Goal: Information Seeking & Learning: Learn about a topic

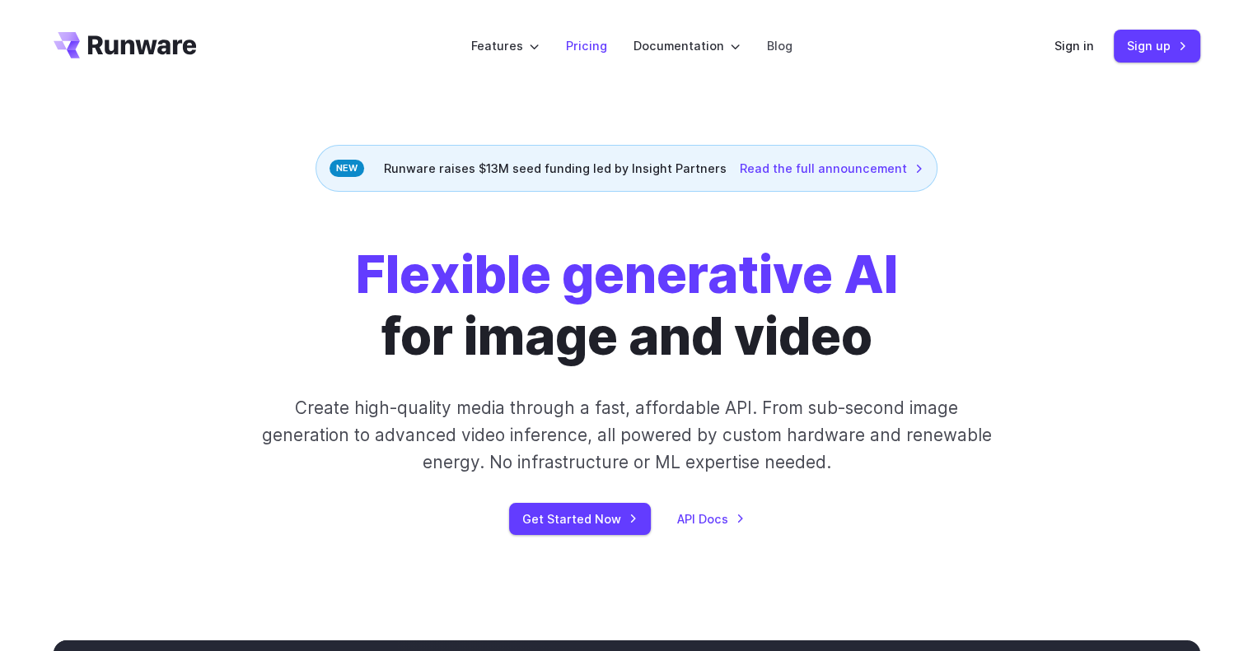
click at [593, 45] on link "Pricing" at bounding box center [586, 45] width 41 height 19
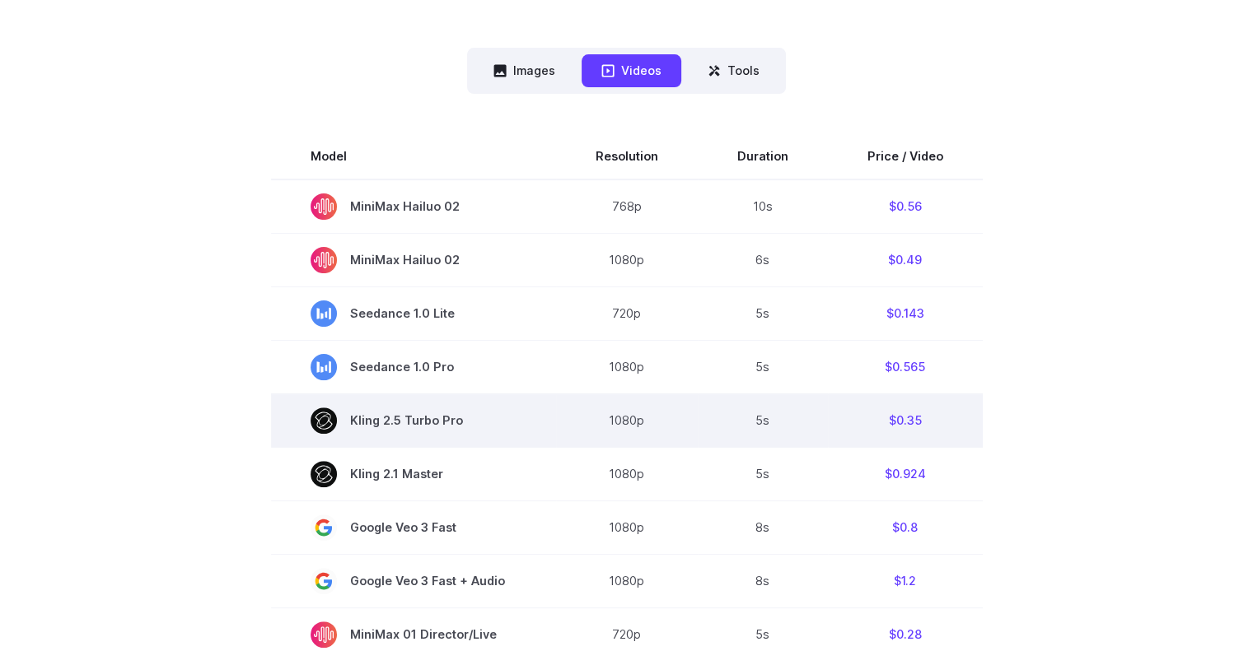
scroll to position [412, 0]
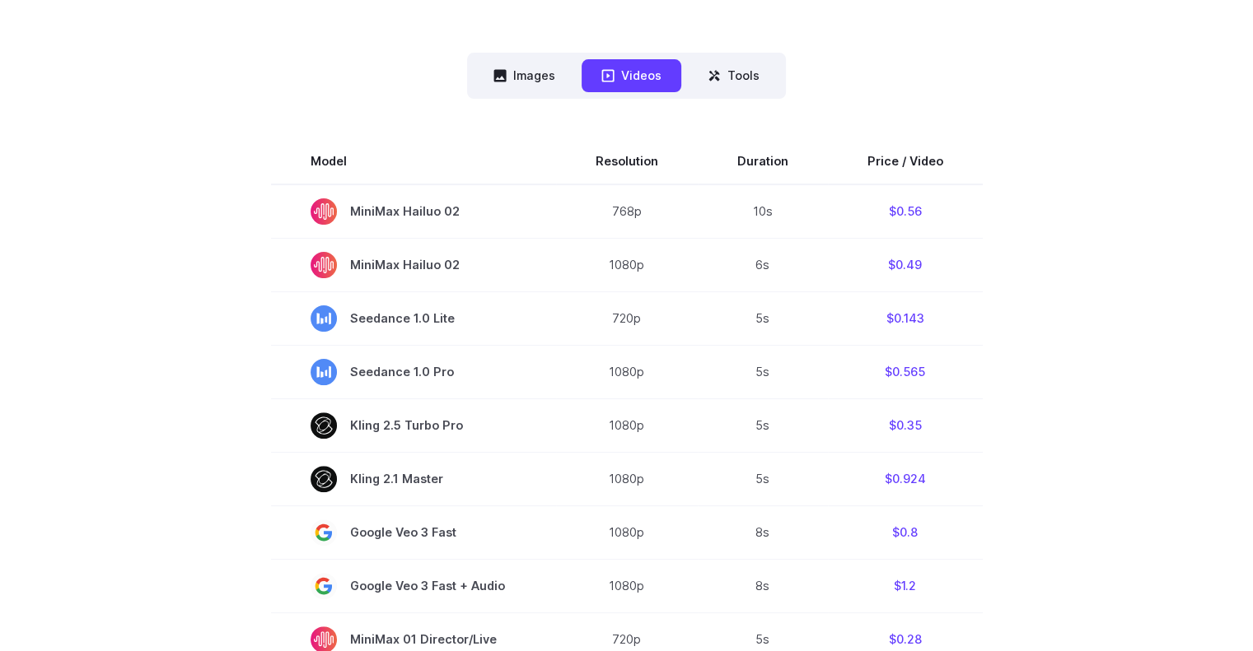
click at [555, 86] on button "Images" at bounding box center [524, 75] width 101 height 32
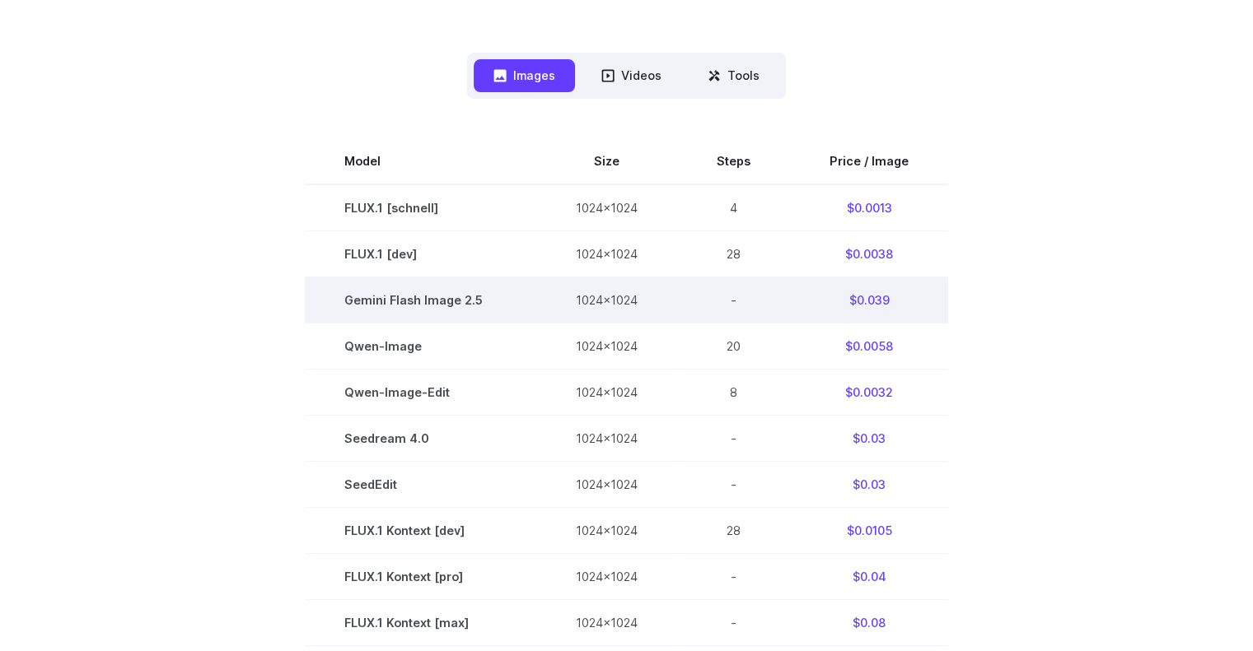
click at [688, 306] on td "-" at bounding box center [733, 300] width 113 height 46
